Goal: Find specific page/section: Find specific page/section

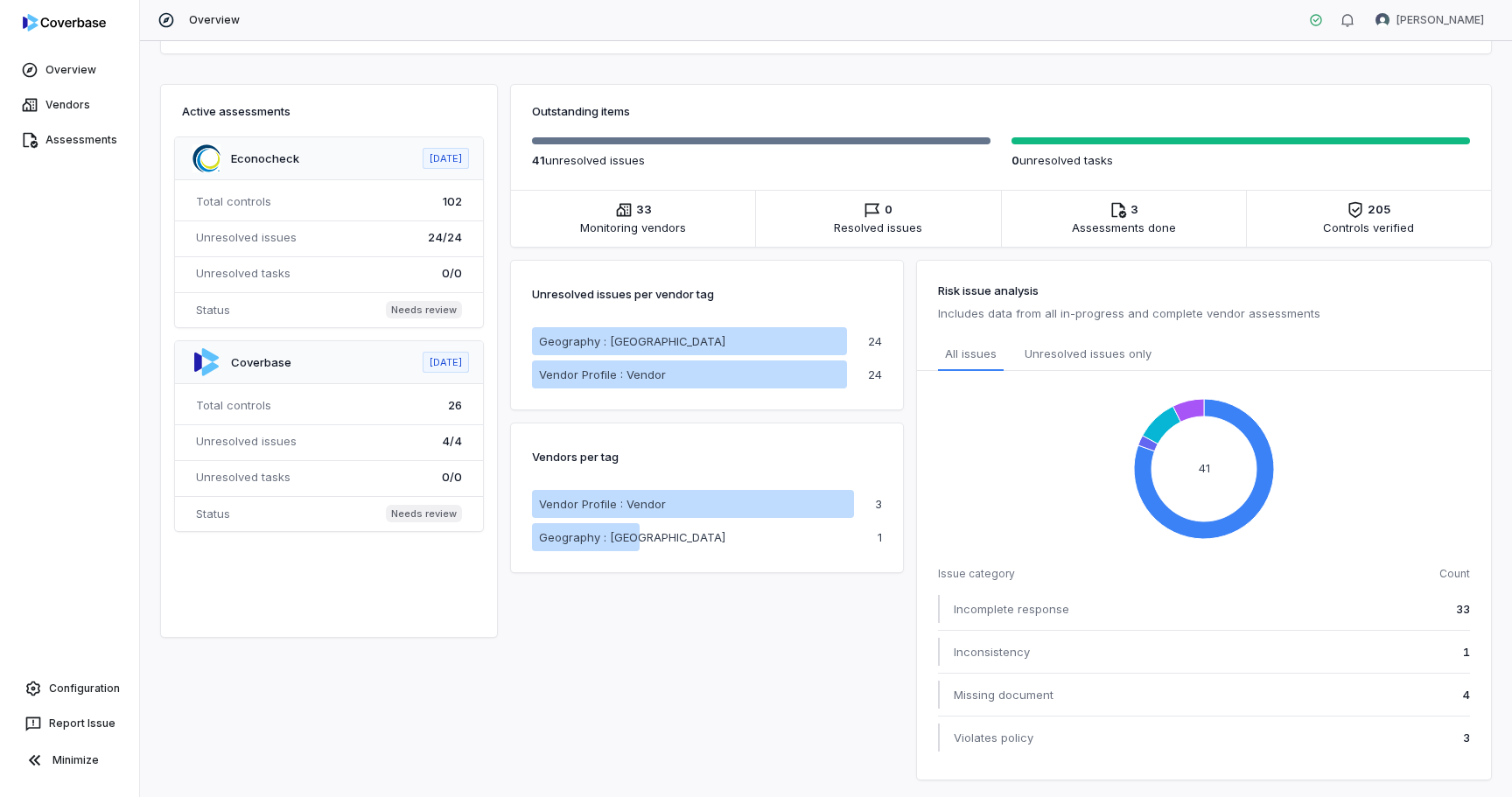
scroll to position [283, 0]
click at [299, 364] on span at bounding box center [329, 435] width 308 height 190
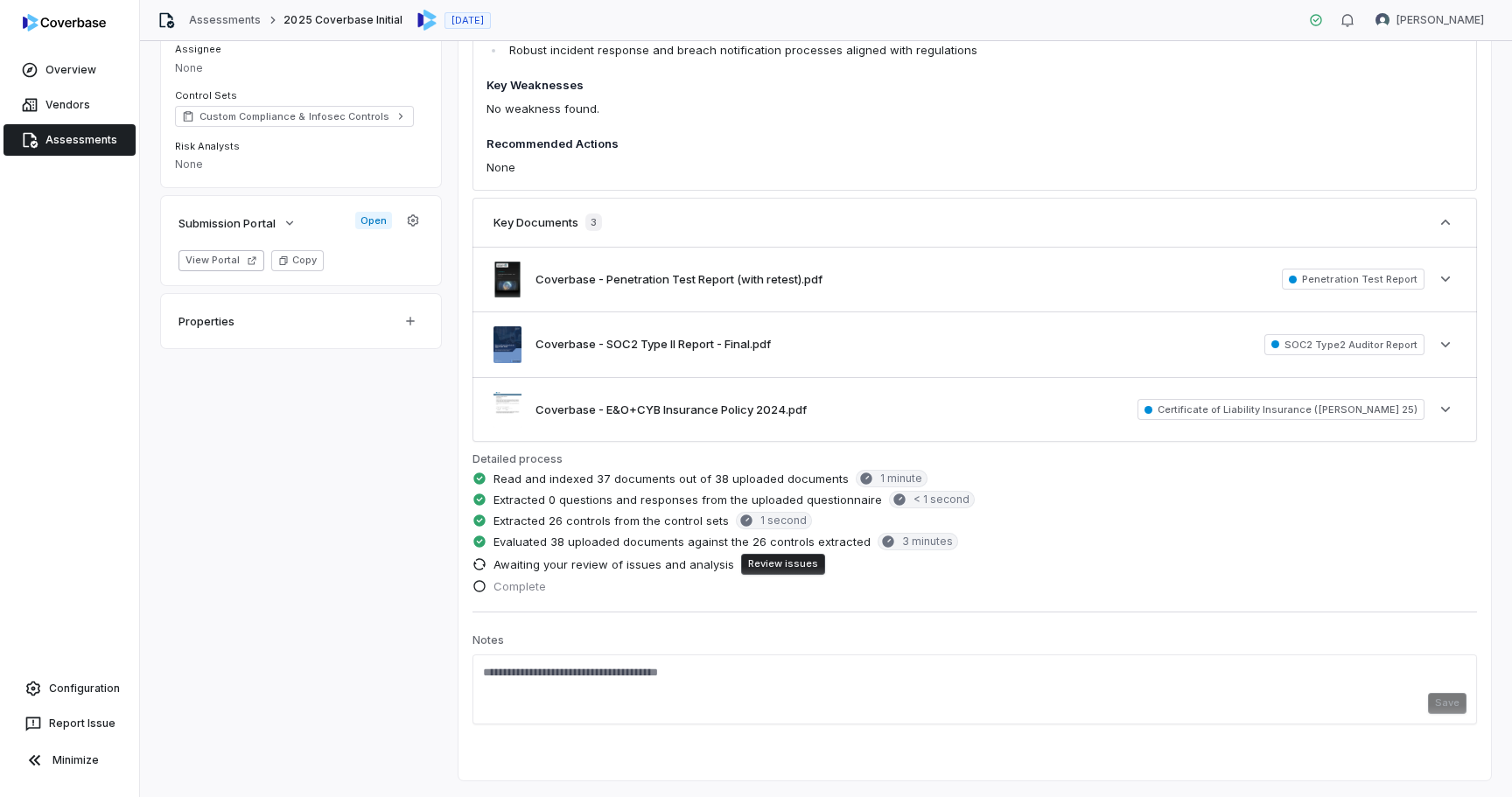
scroll to position [374, 0]
click at [762, 557] on button "Review issues" at bounding box center [783, 565] width 84 height 21
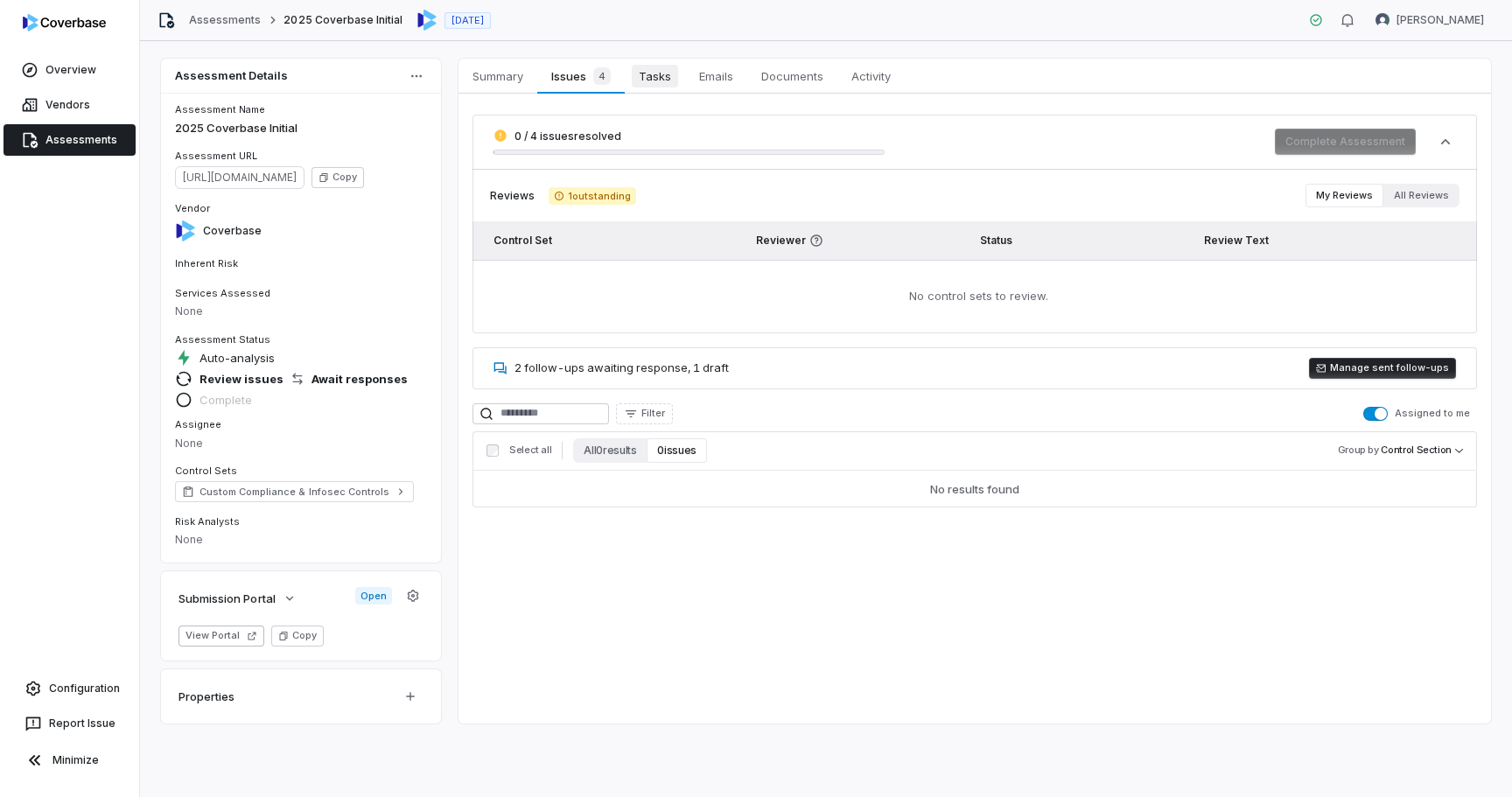
click at [667, 74] on span "Tasks" at bounding box center [654, 76] width 46 height 23
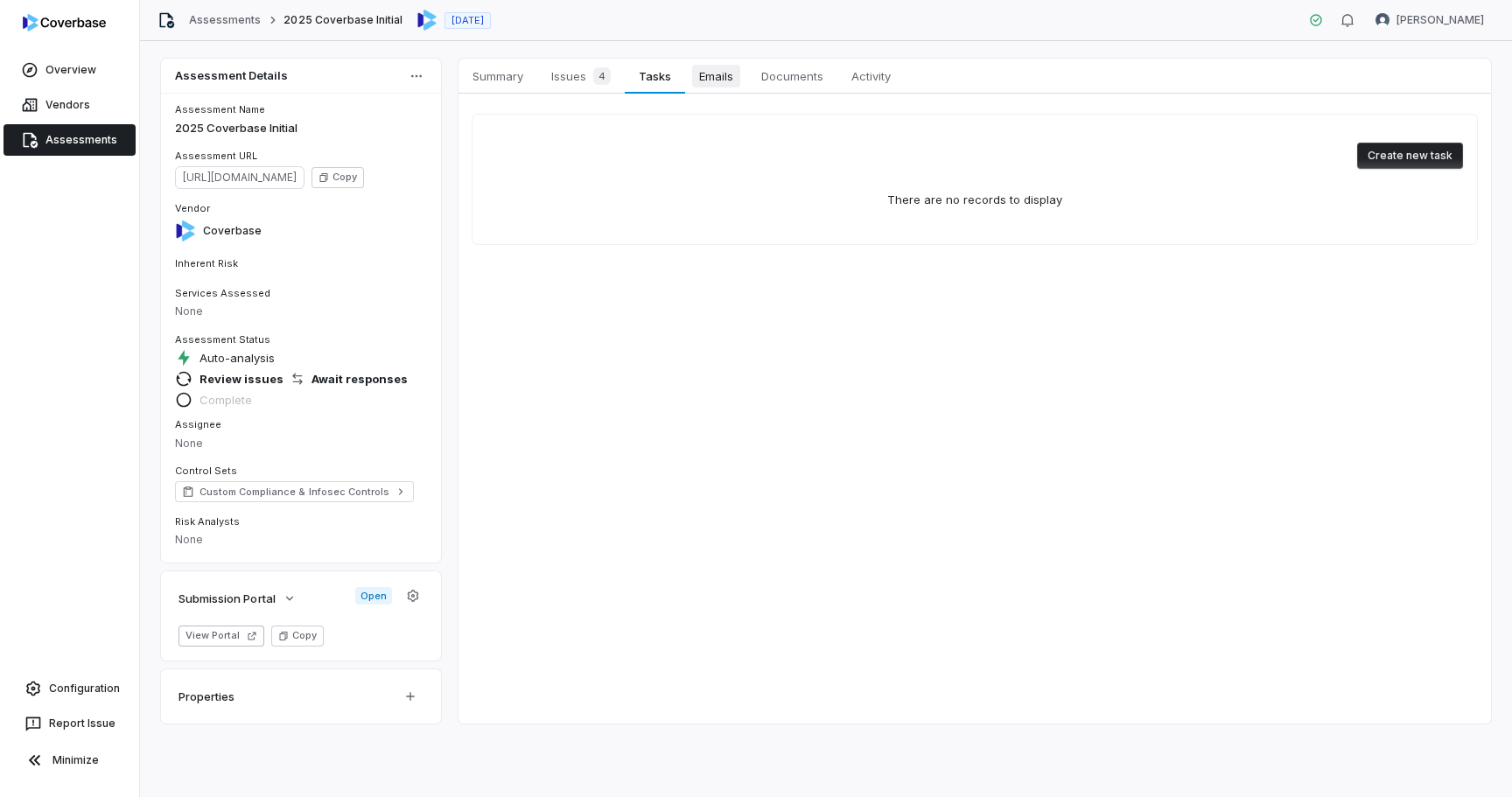
click at [708, 76] on span "Emails" at bounding box center [716, 76] width 48 height 23
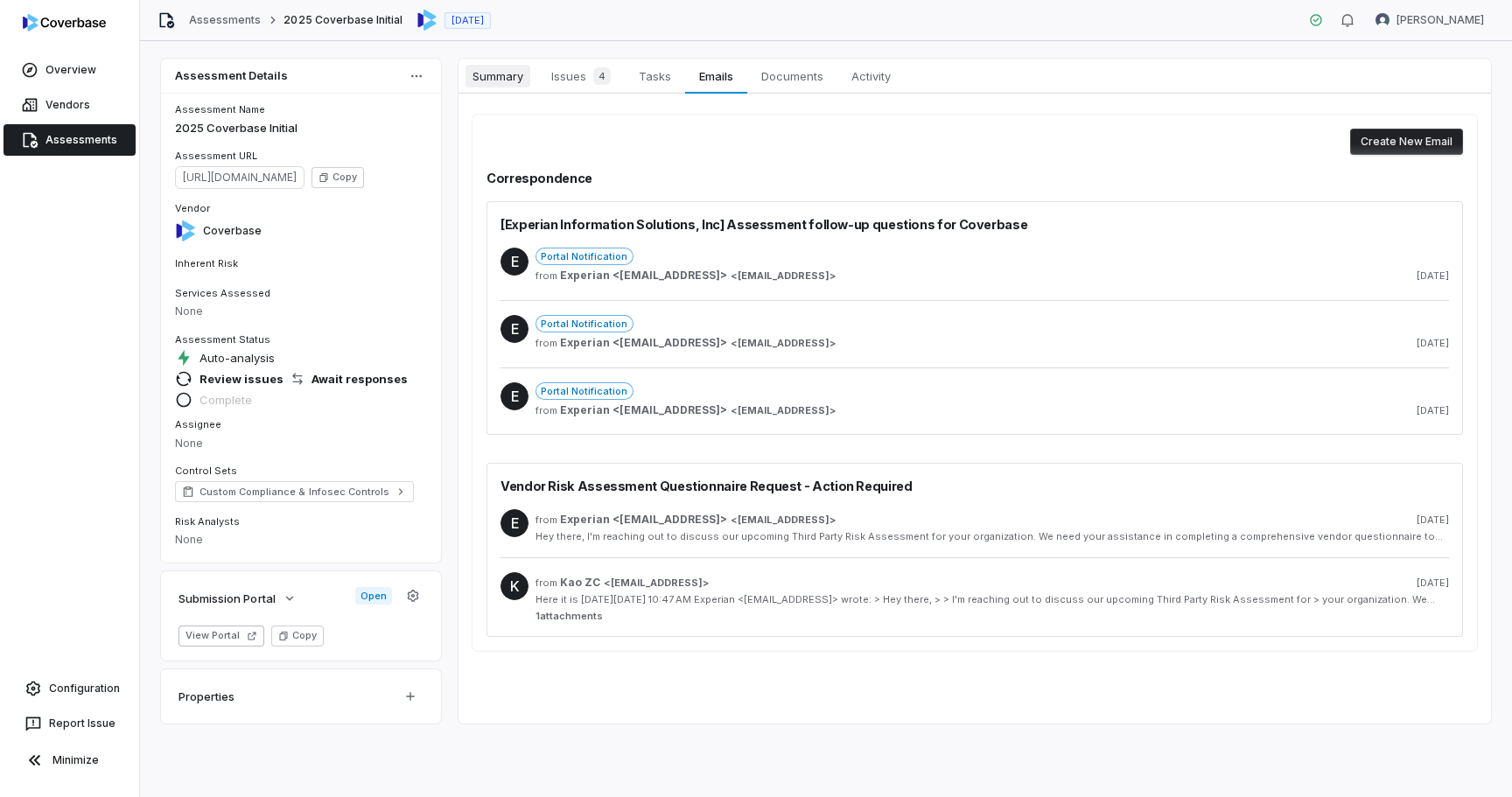
click at [514, 79] on span "Summary" at bounding box center [498, 76] width 65 height 23
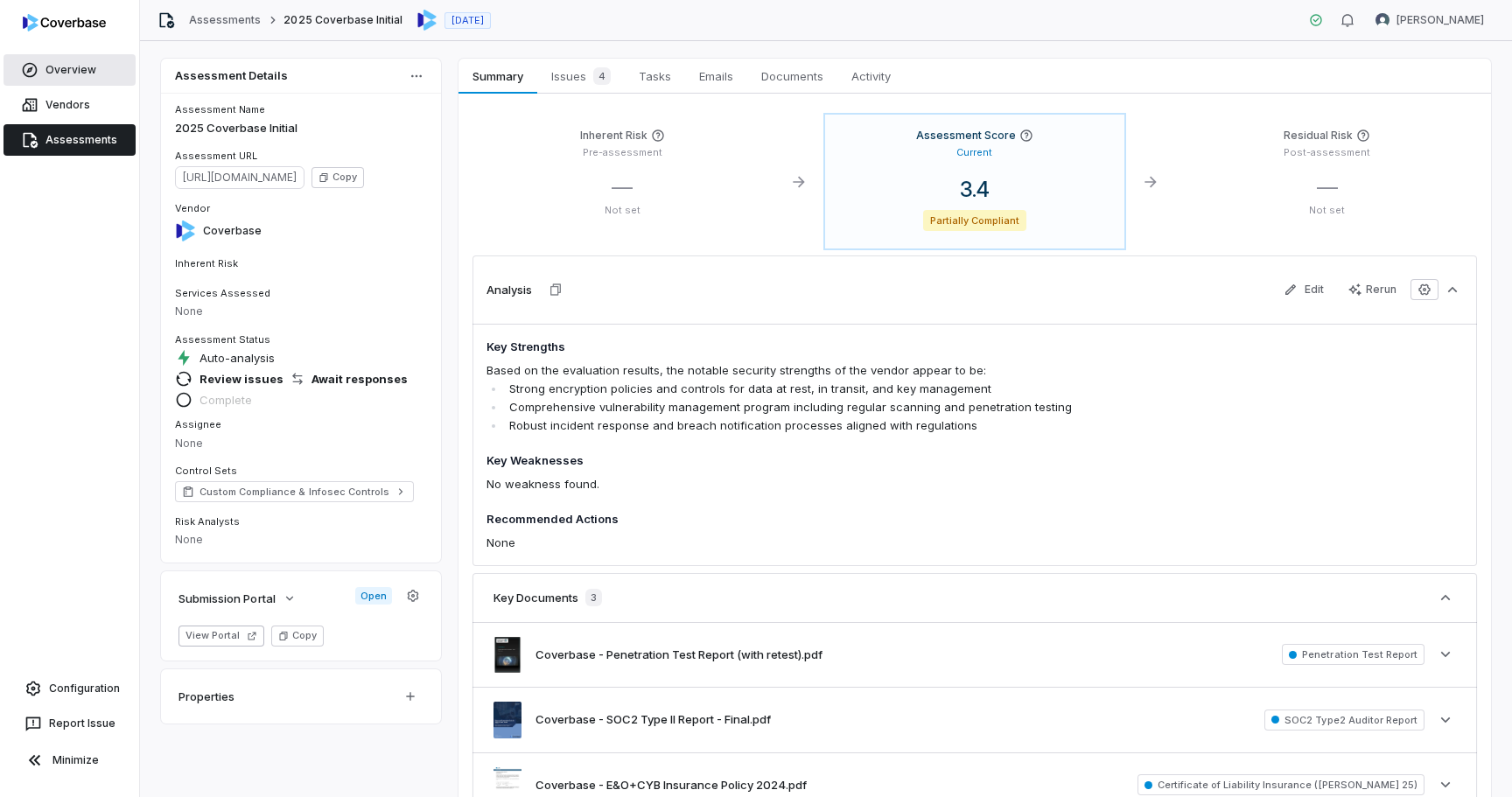
click at [84, 64] on link "Overview" at bounding box center [70, 70] width 132 height 31
